Goal: Task Accomplishment & Management: Manage account settings

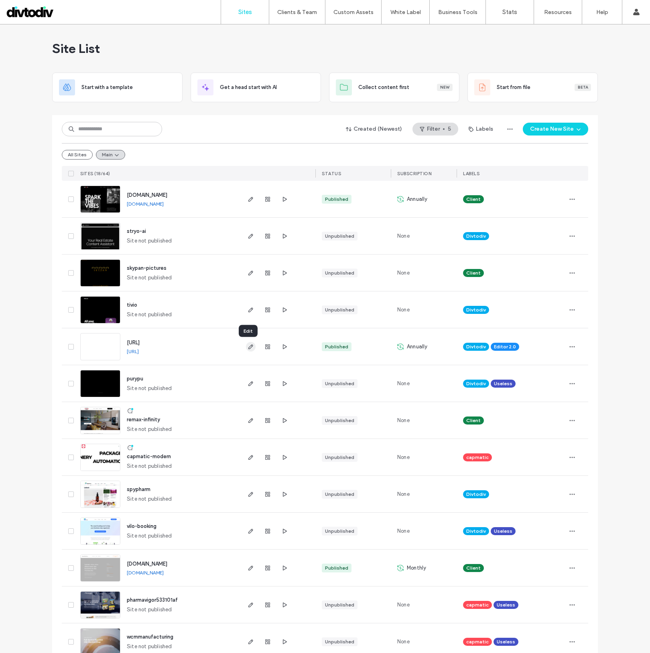
click at [250, 346] on use "button" at bounding box center [250, 347] width 5 height 5
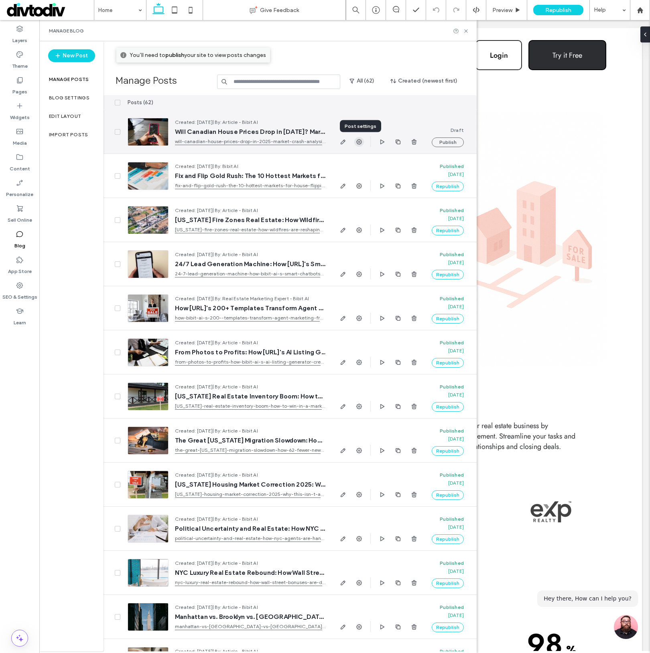
click at [357, 143] on use "button" at bounding box center [359, 142] width 6 height 6
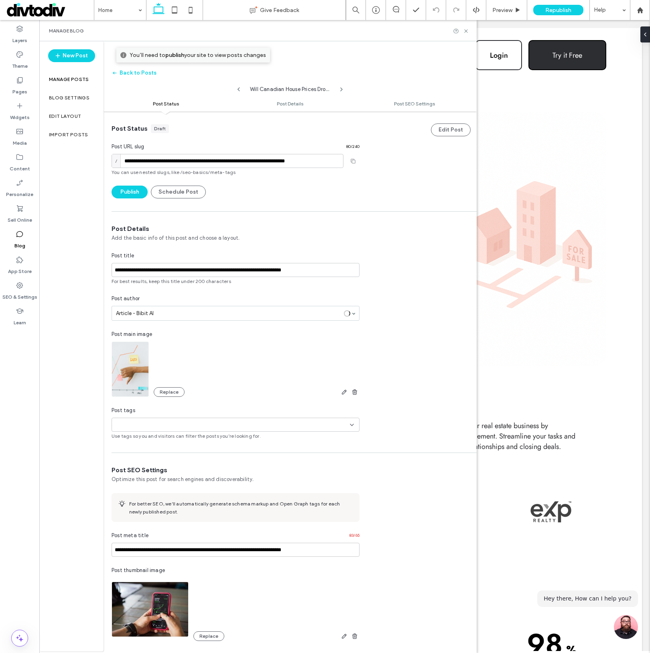
scroll to position [0, 0]
click at [143, 422] on input at bounding box center [142, 425] width 55 height 6
click at [138, 452] on span "Other" at bounding box center [134, 453] width 14 height 8
click at [131, 73] on button "Back to Posts" at bounding box center [134, 73] width 45 height 13
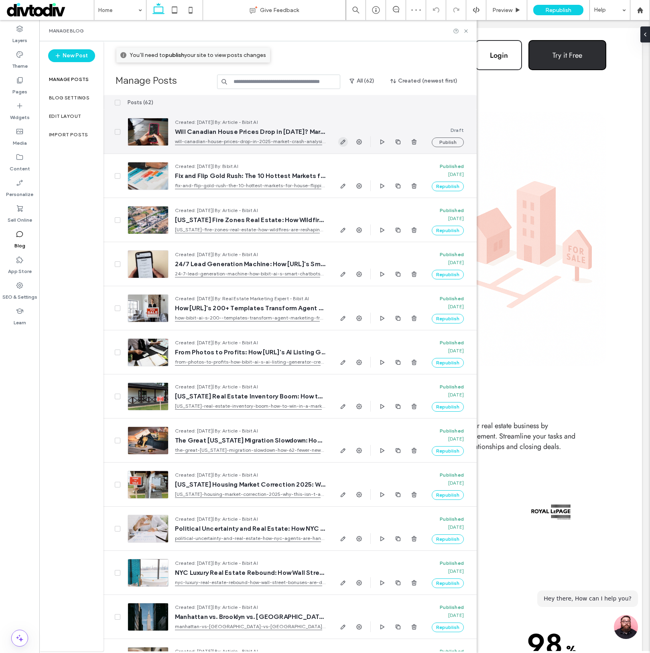
click at [343, 139] on icon "button" at bounding box center [343, 142] width 6 height 6
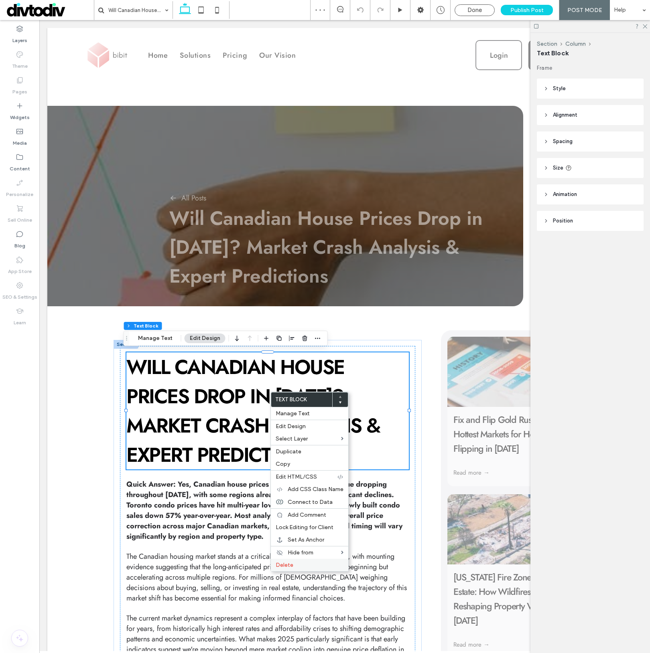
click at [301, 569] on div "Delete" at bounding box center [309, 565] width 77 height 12
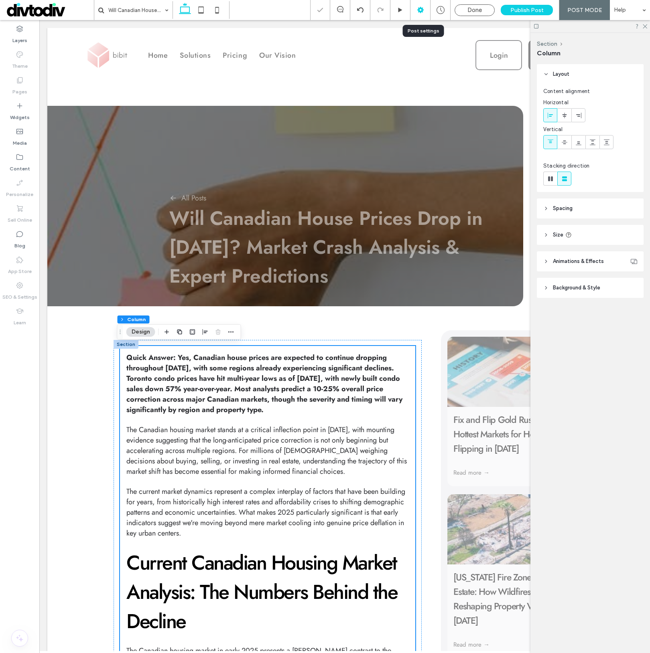
click at [418, 13] on icon at bounding box center [420, 10] width 8 height 8
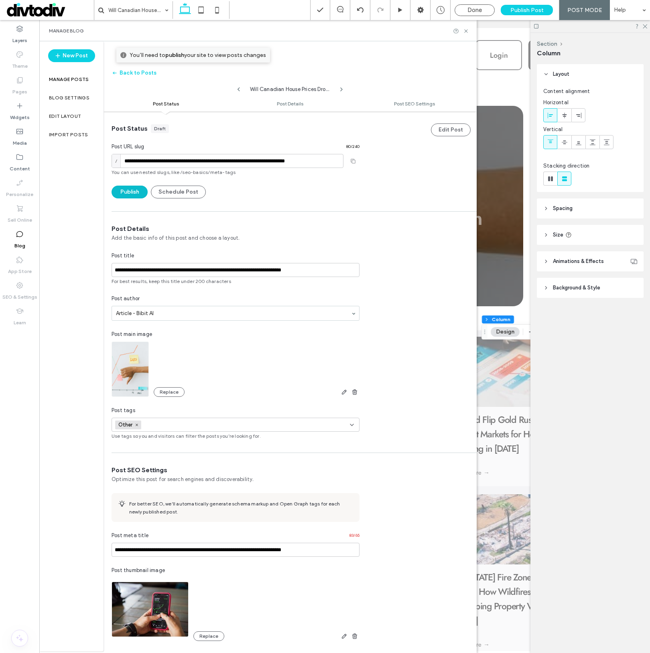
click at [132, 192] on button "Publish" at bounding box center [130, 192] width 36 height 13
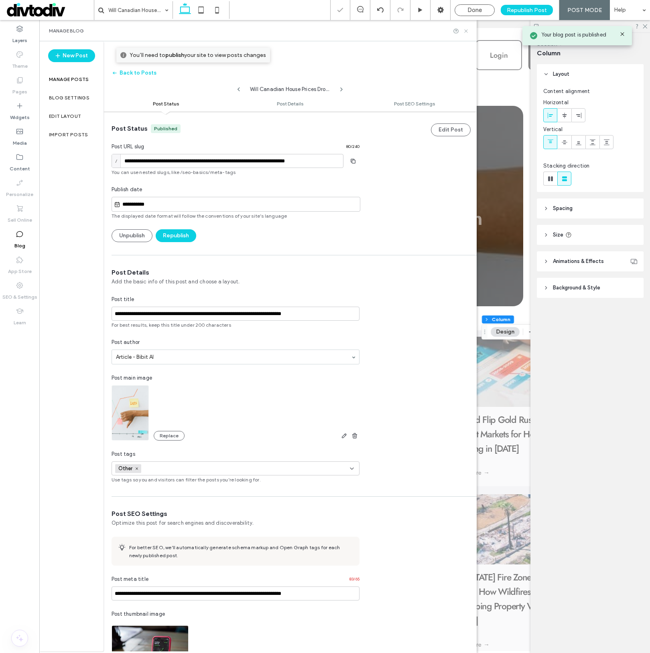
drag, startPoint x: 466, startPoint y: 30, endPoint x: 412, endPoint y: 80, distance: 73.5
click at [466, 30] on use at bounding box center [465, 30] width 3 height 3
